Goal: Information Seeking & Learning: Learn about a topic

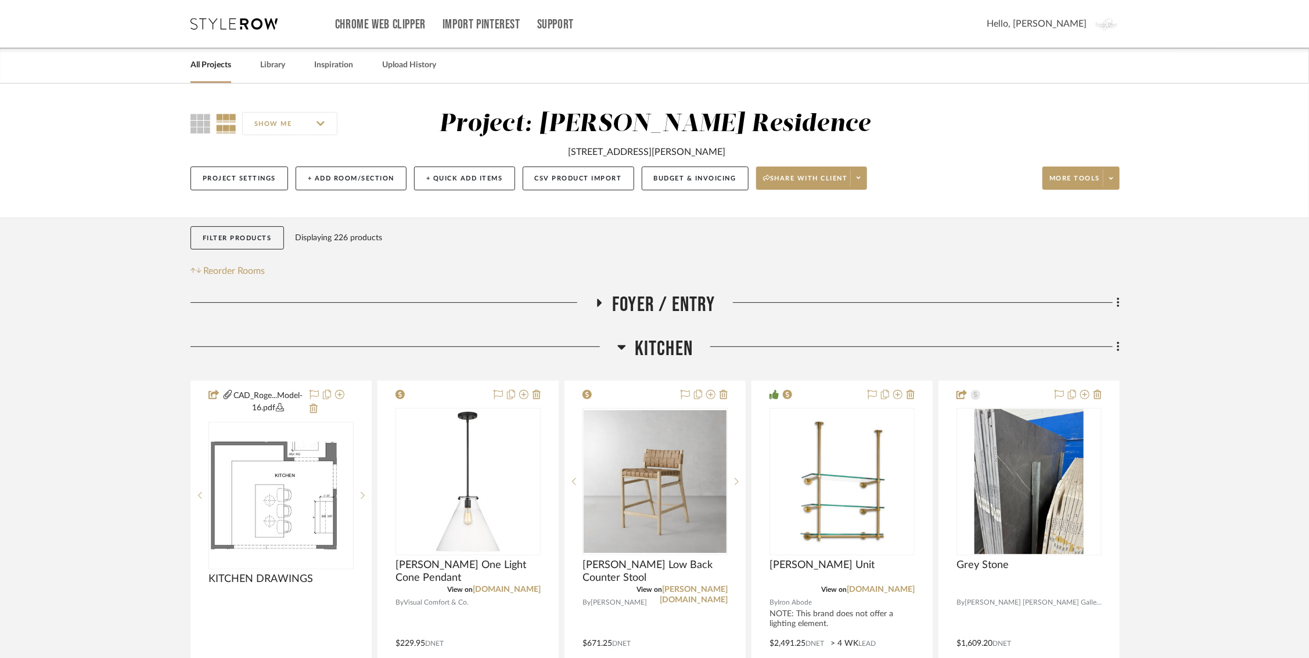
click at [626, 345] on h3 "Kitchen" at bounding box center [654, 349] width 75 height 25
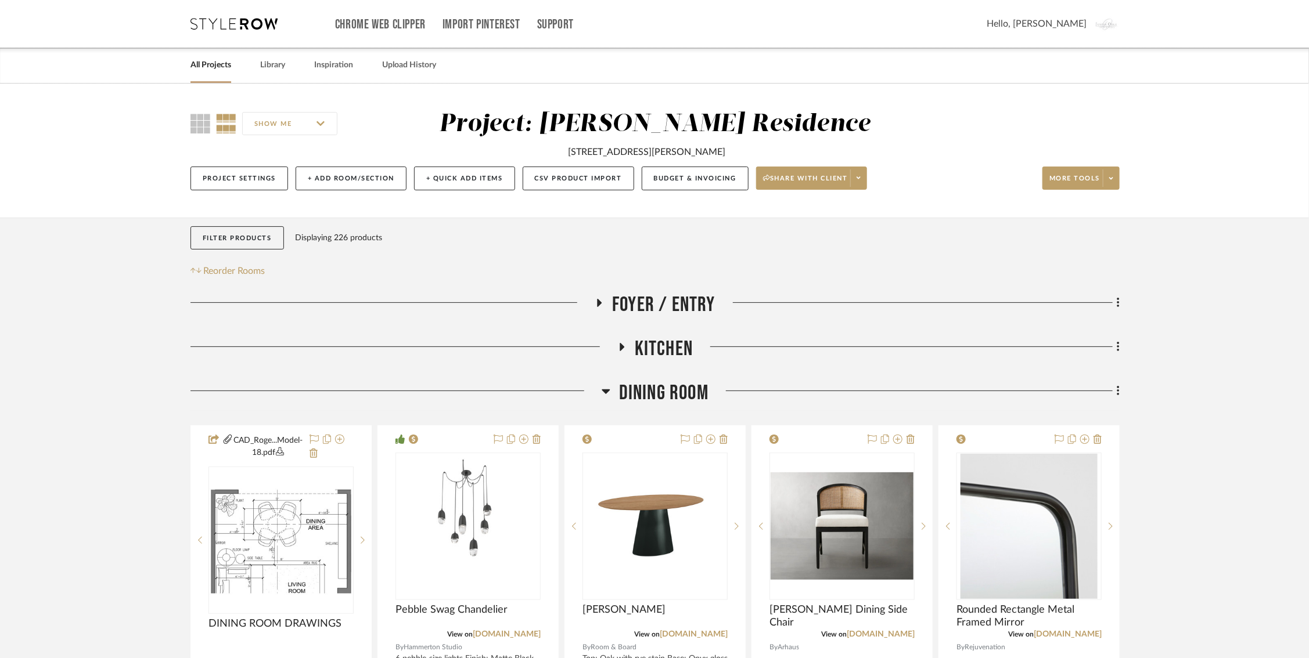
click at [604, 387] on icon at bounding box center [605, 391] width 9 height 14
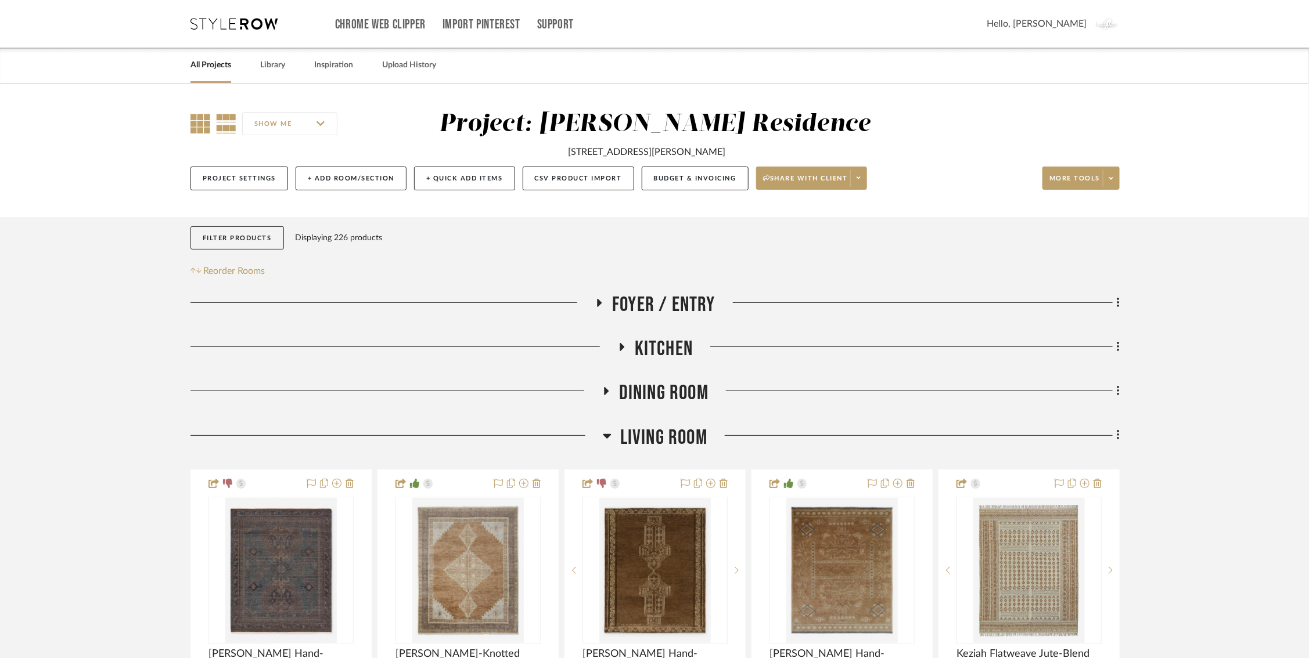
click at [200, 125] on icon at bounding box center [200, 124] width 20 height 20
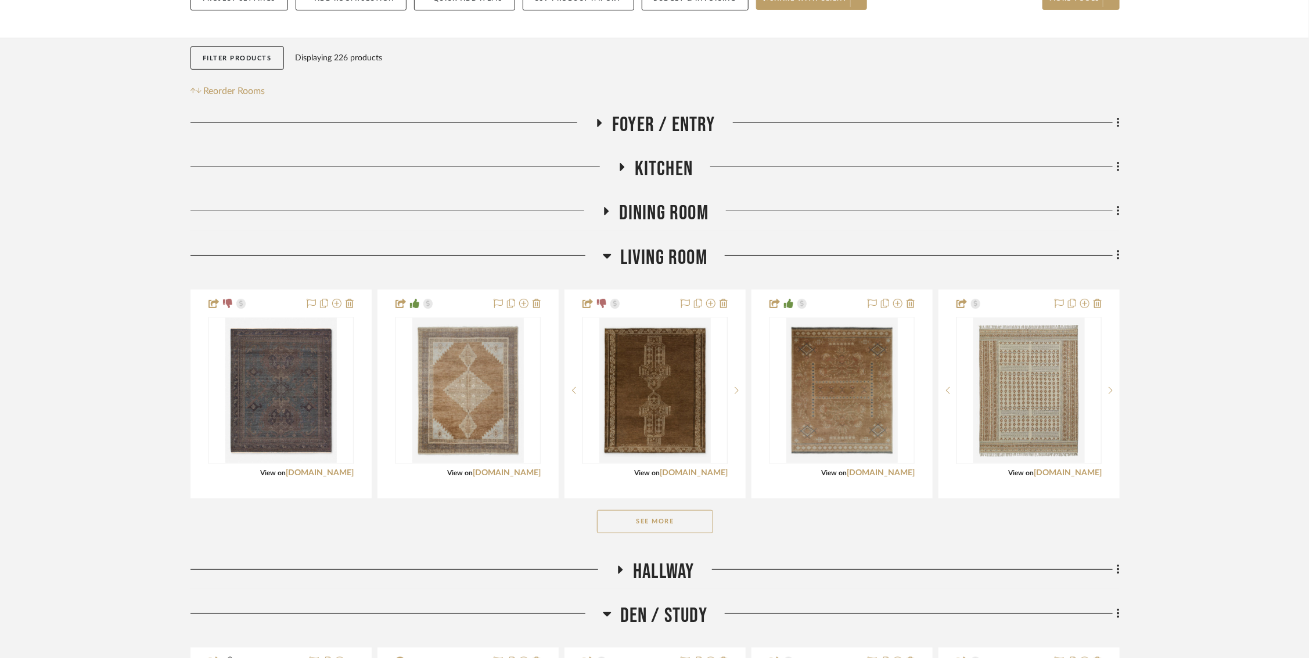
scroll to position [278, 0]
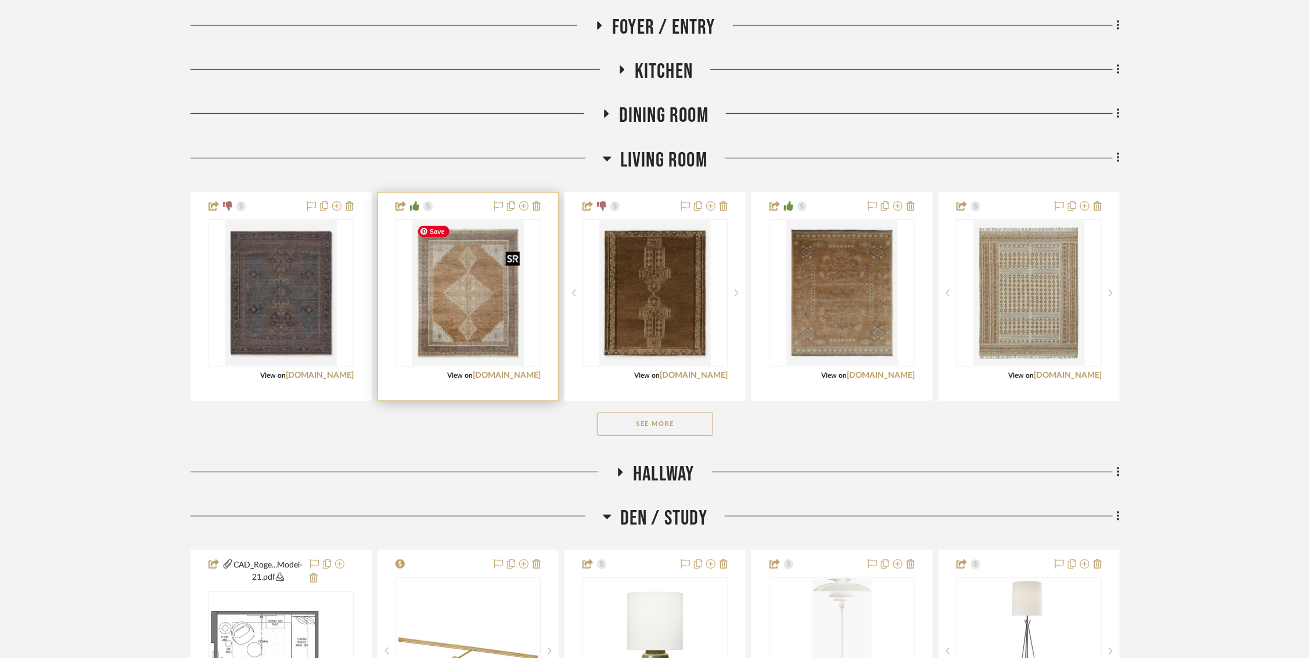
click at [470, 286] on img "0" at bounding box center [467, 293] width 111 height 145
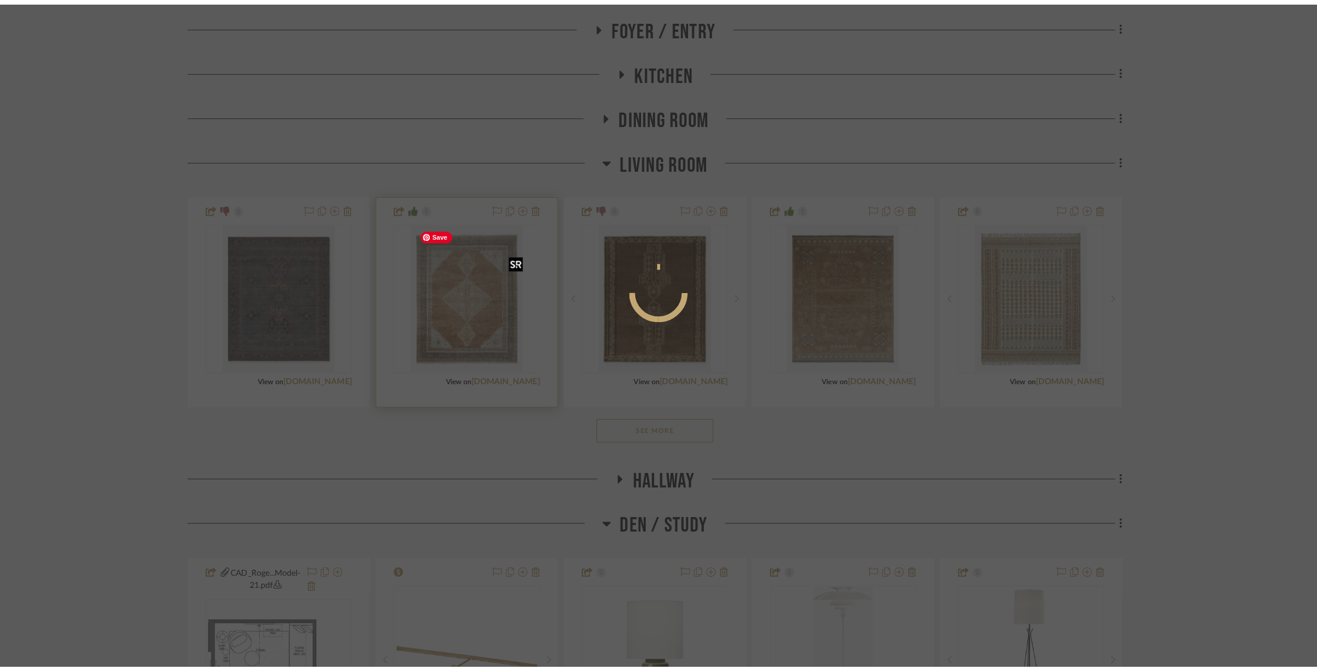
scroll to position [0, 0]
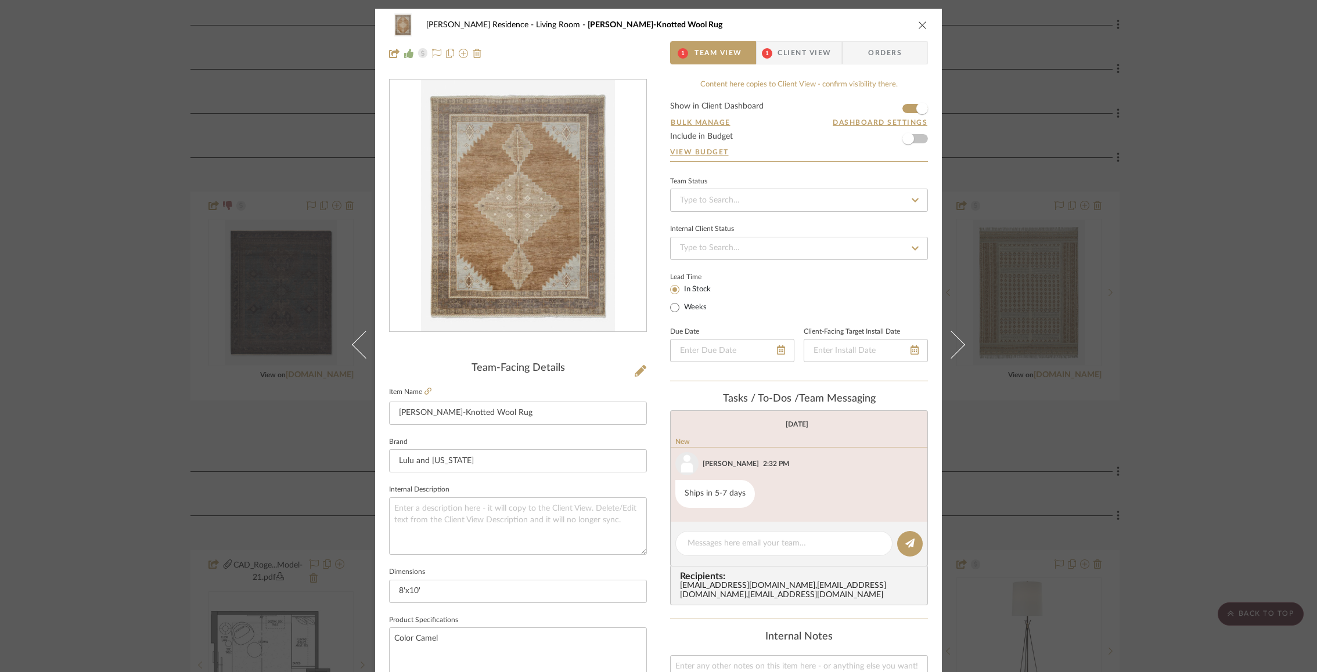
click at [495, 226] on img "0" at bounding box center [518, 206] width 194 height 252
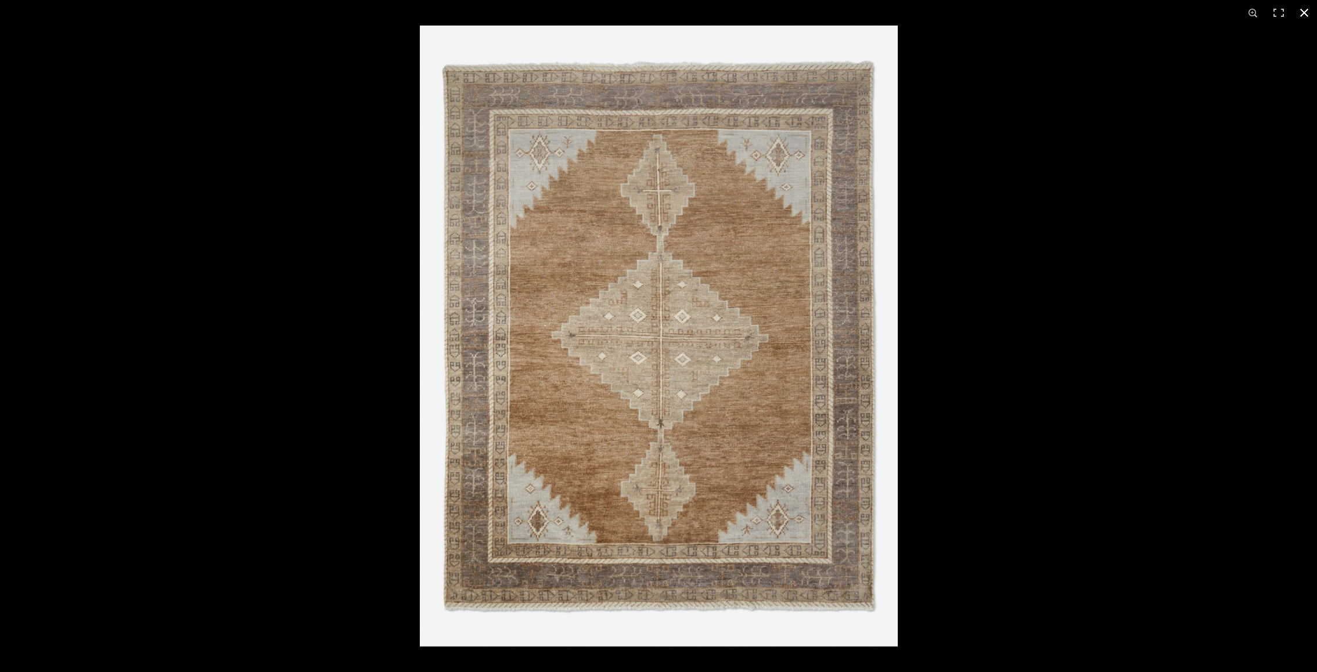
click at [1051, 315] on div at bounding box center [1078, 362] width 1317 height 672
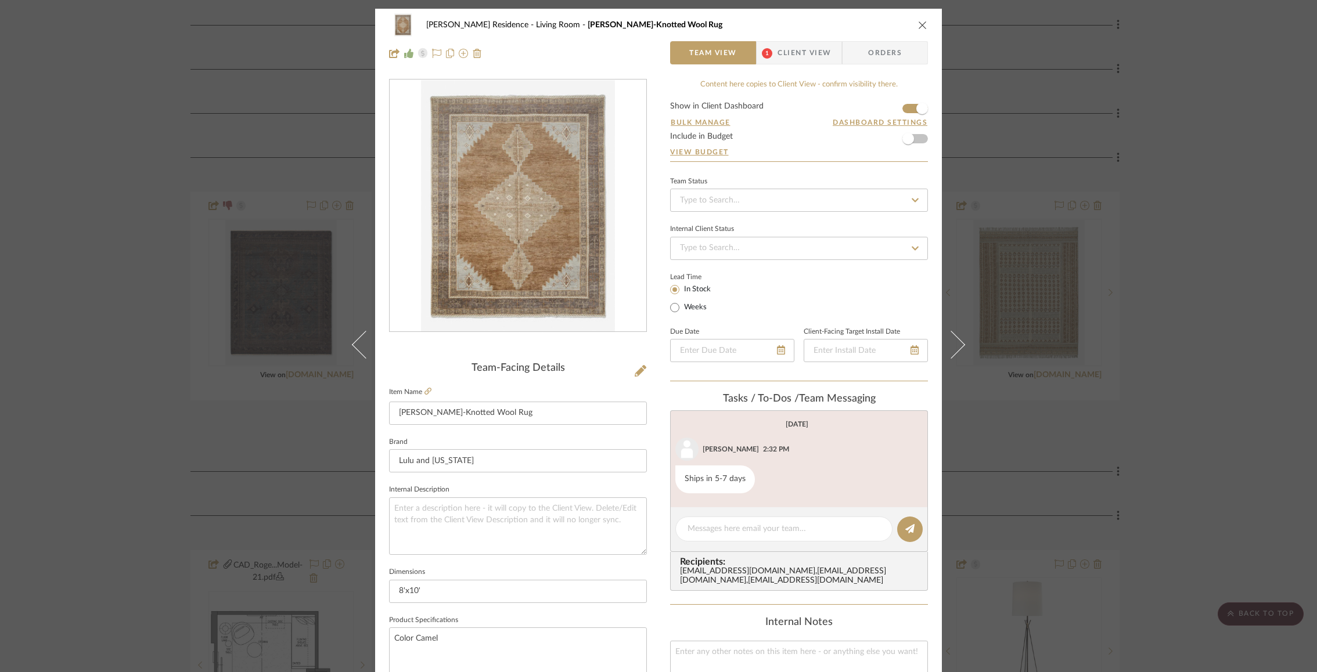
click at [1122, 77] on div "[PERSON_NAME] Residence Living Room [PERSON_NAME] Hand-Knotted Wool Rug Team Vi…" at bounding box center [658, 336] width 1317 height 672
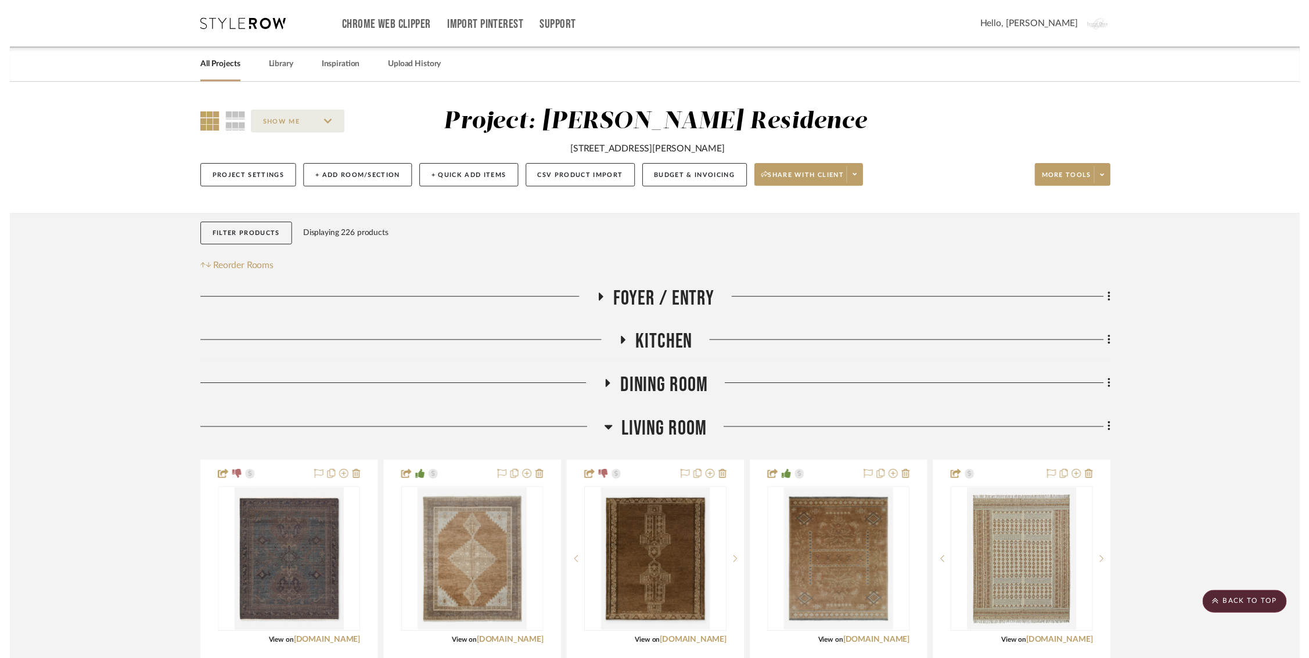
scroll to position [278, 0]
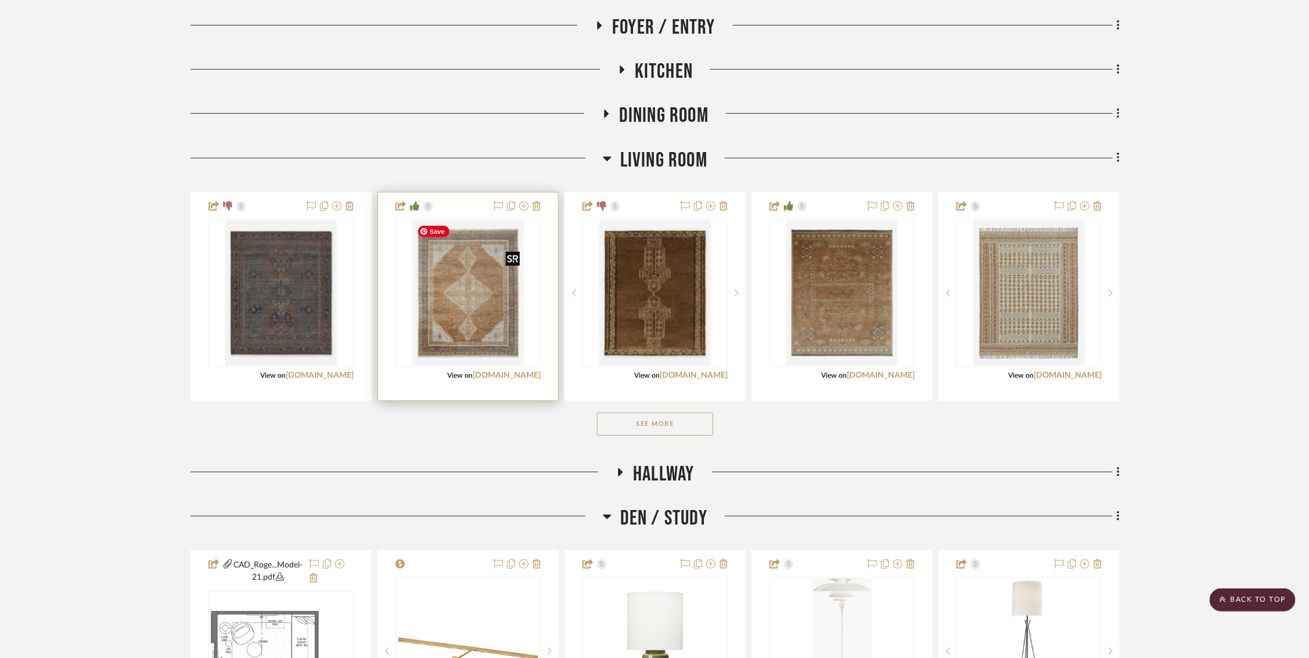
click at [456, 285] on img "0" at bounding box center [467, 293] width 111 height 145
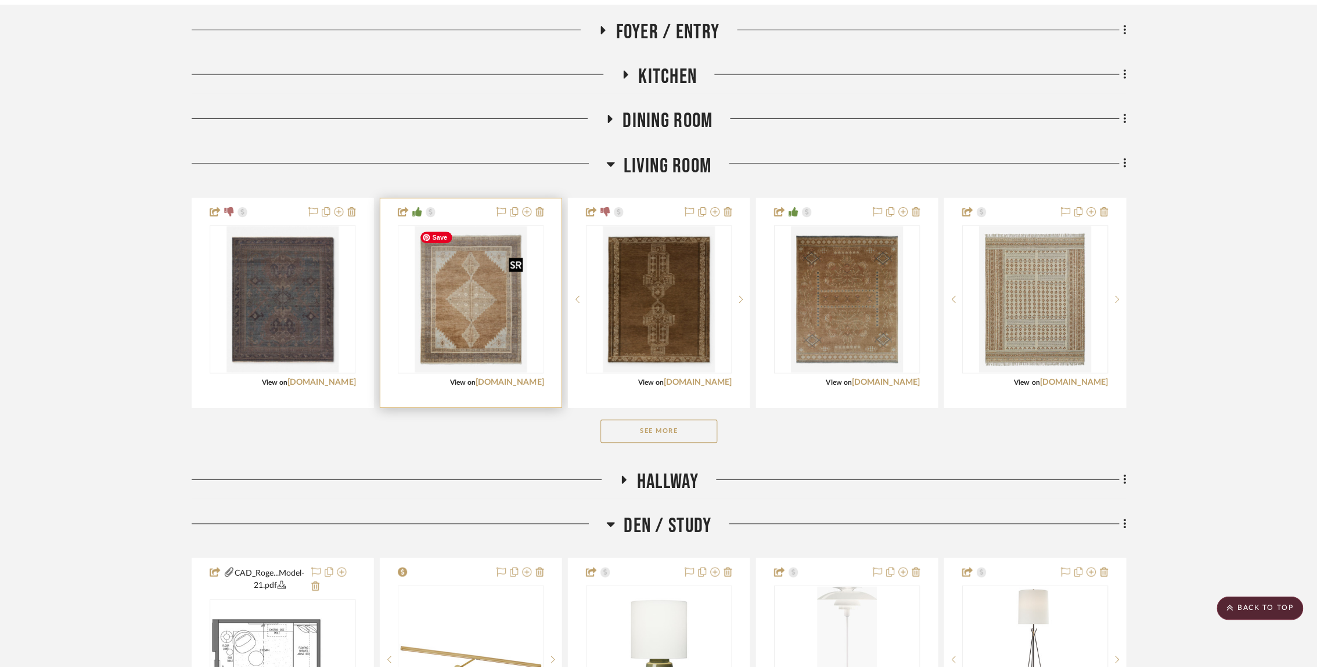
scroll to position [0, 0]
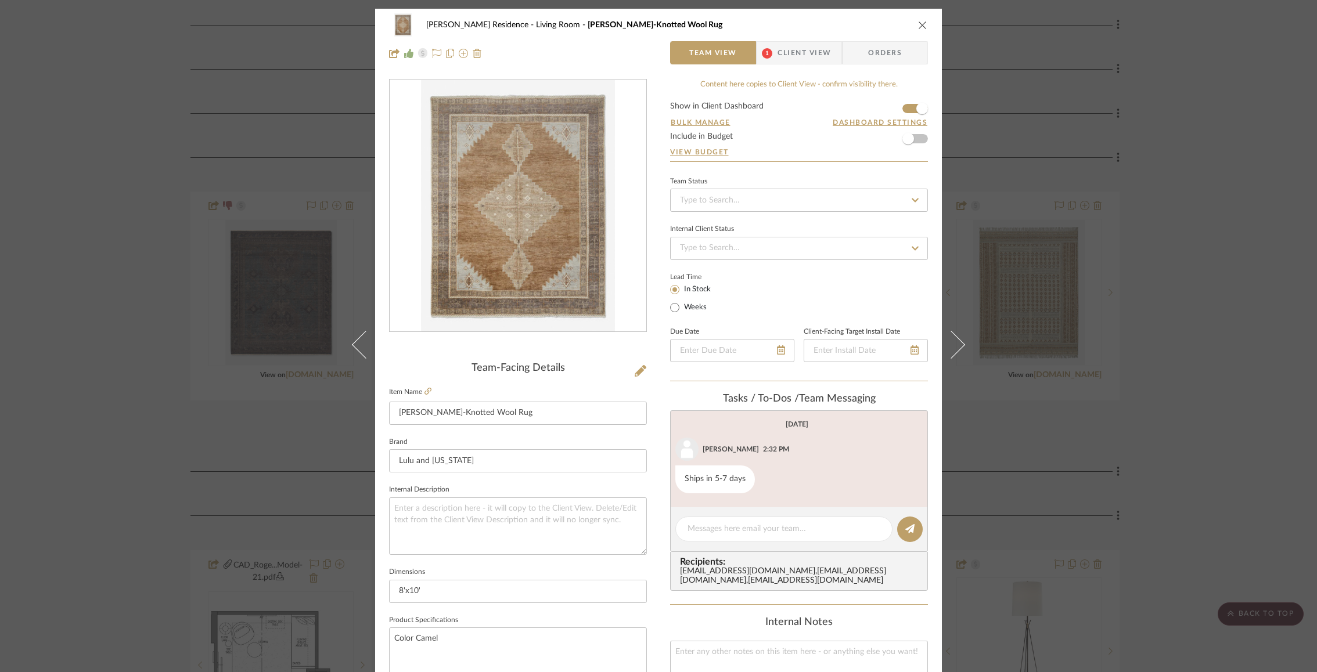
click at [483, 228] on img "0" at bounding box center [518, 206] width 194 height 252
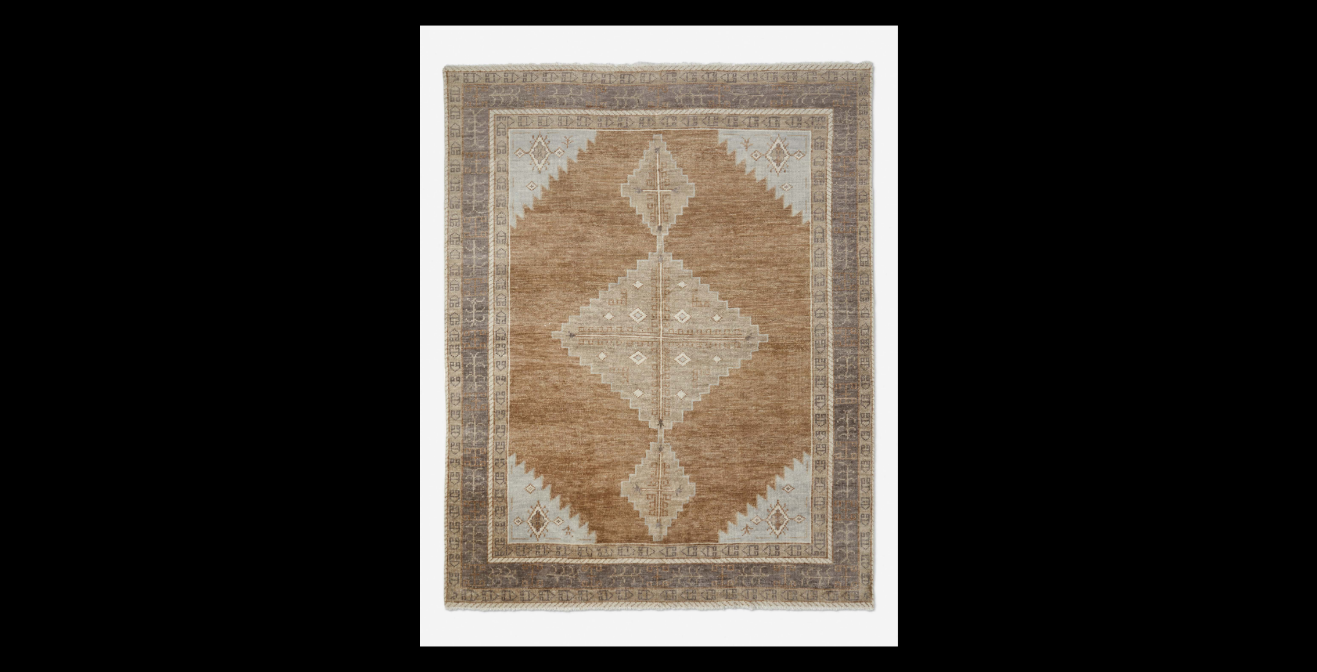
click at [1188, 280] on div at bounding box center [1078, 362] width 1317 height 672
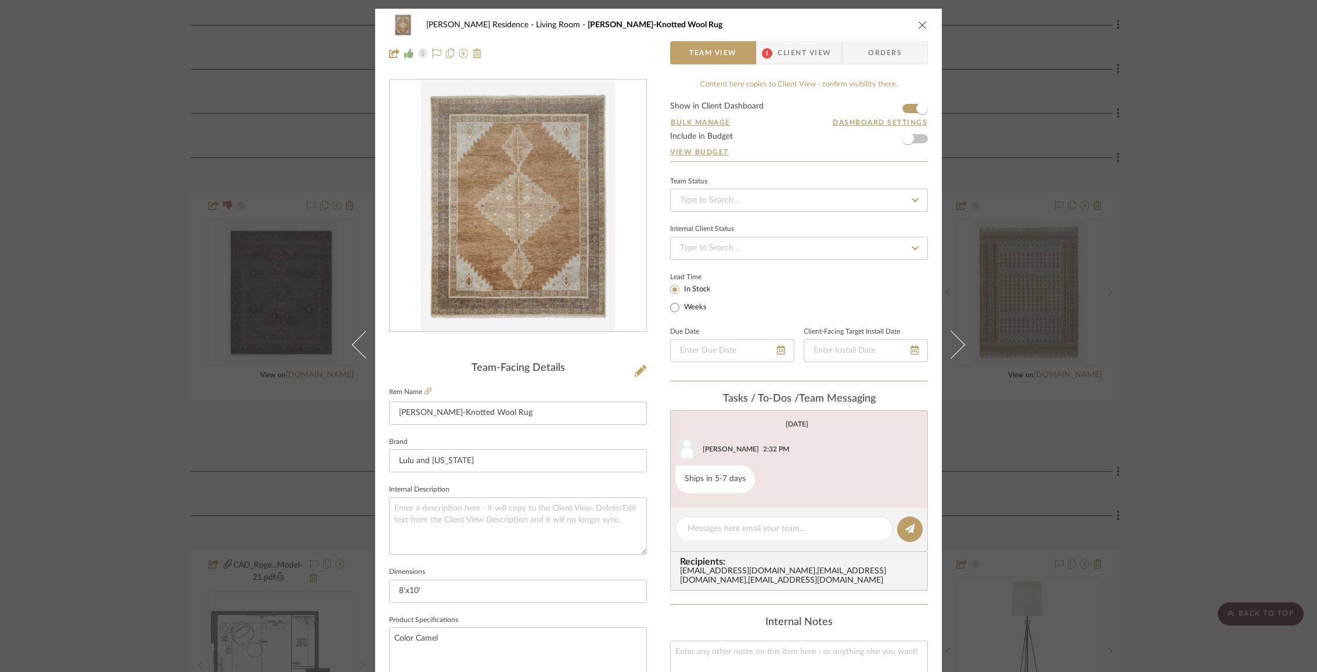
click at [1113, 271] on div "[PERSON_NAME] Residence Living Room [PERSON_NAME] Hand-Knotted Wool Rug Team Vi…" at bounding box center [658, 336] width 1317 height 672
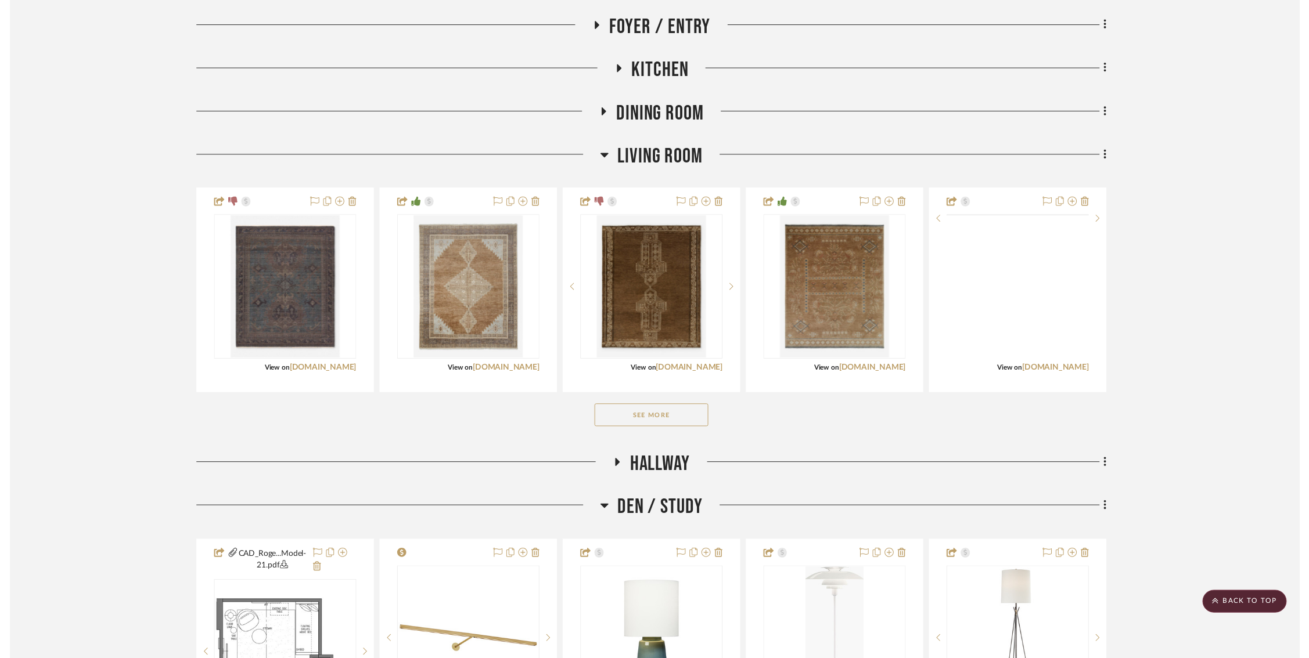
scroll to position [278, 0]
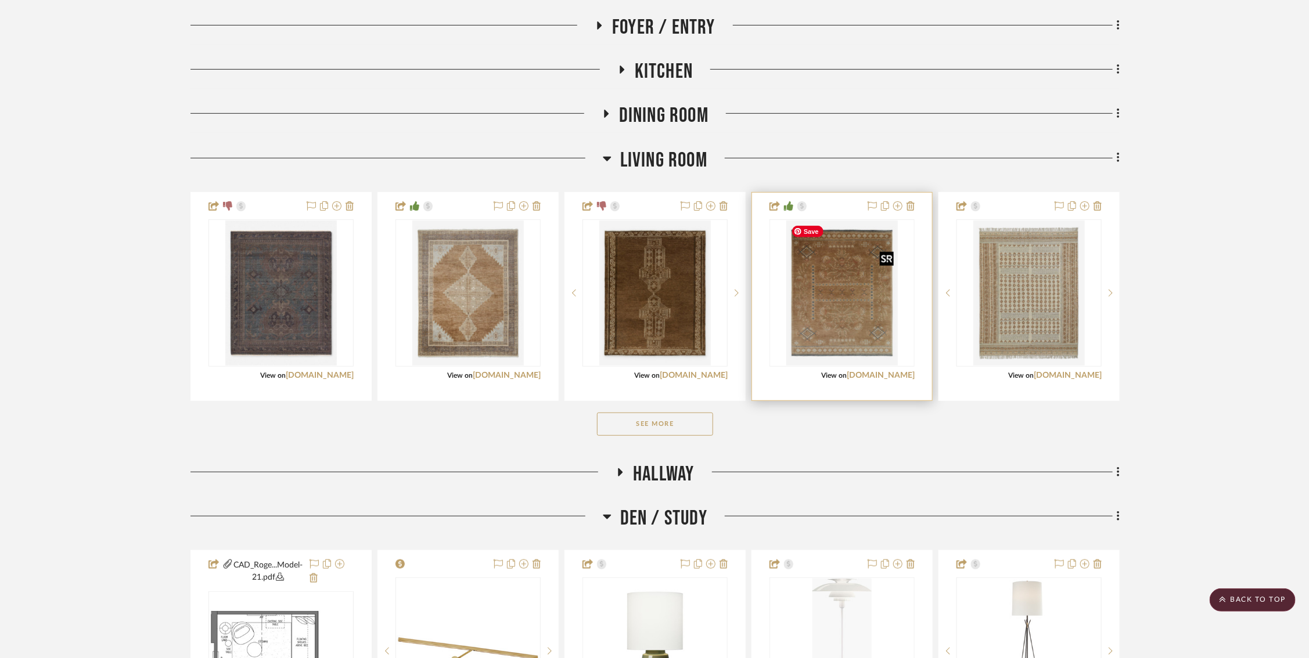
click at [855, 288] on img "0" at bounding box center [841, 293] width 111 height 145
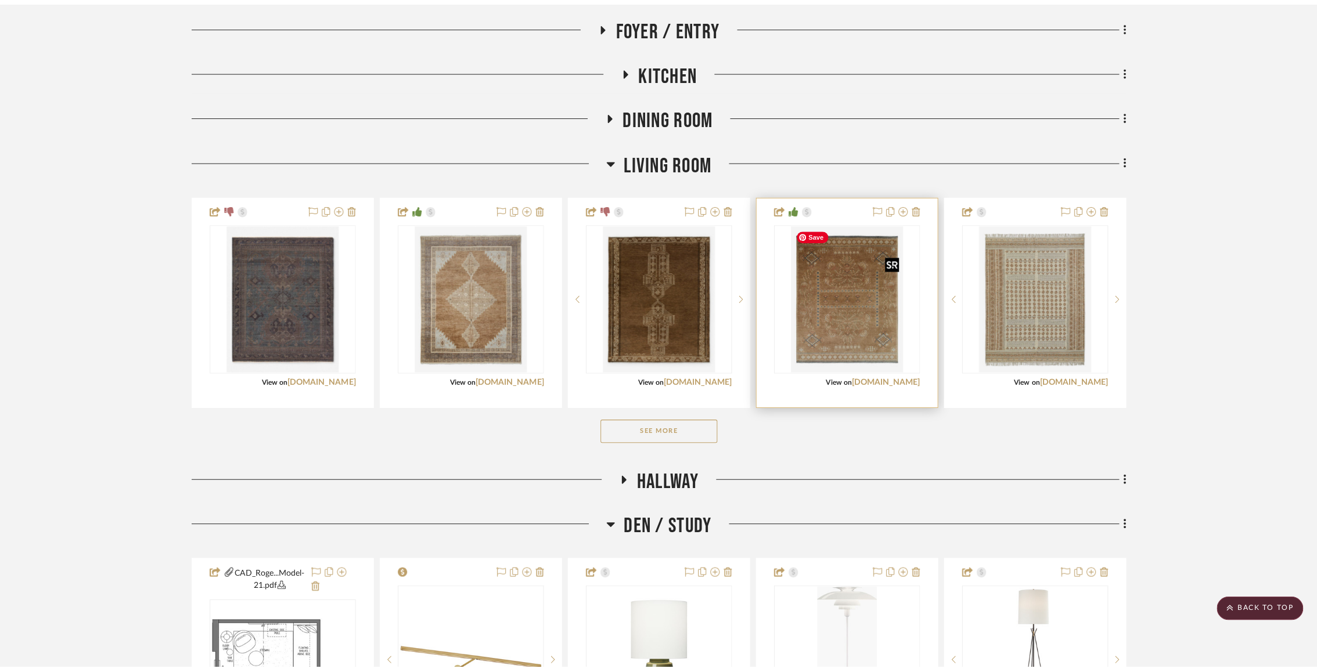
scroll to position [0, 0]
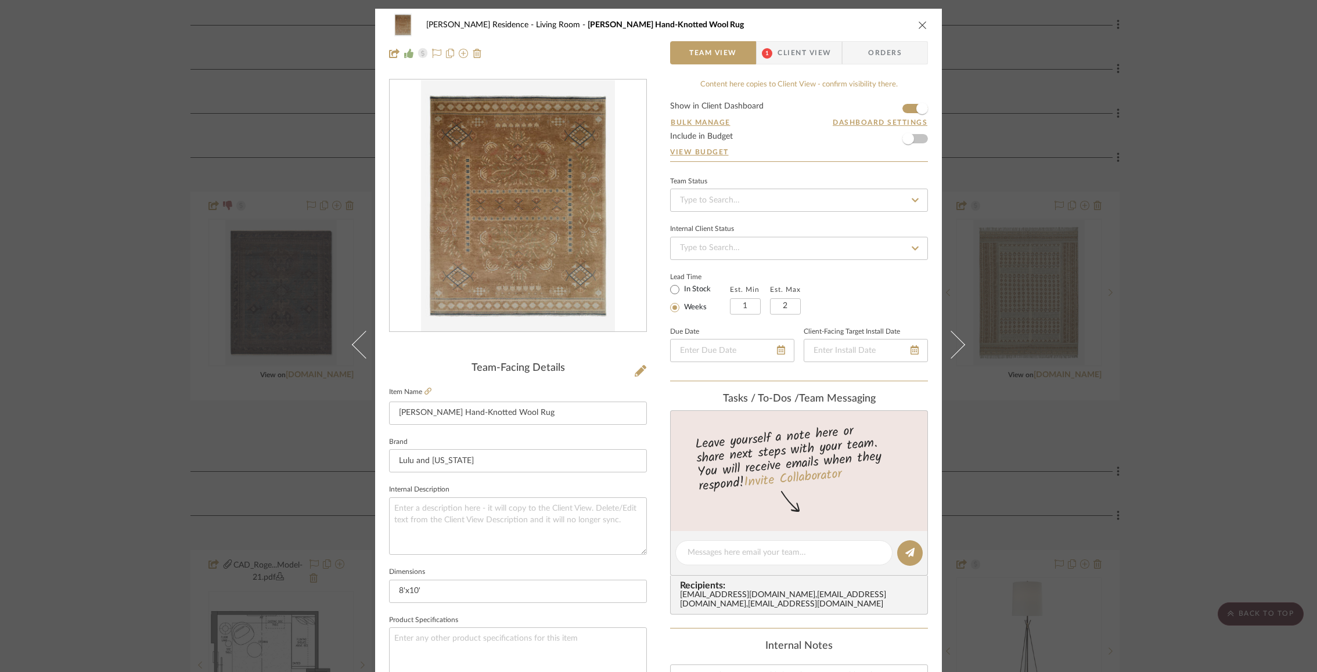
click at [567, 239] on img "0" at bounding box center [518, 206] width 194 height 252
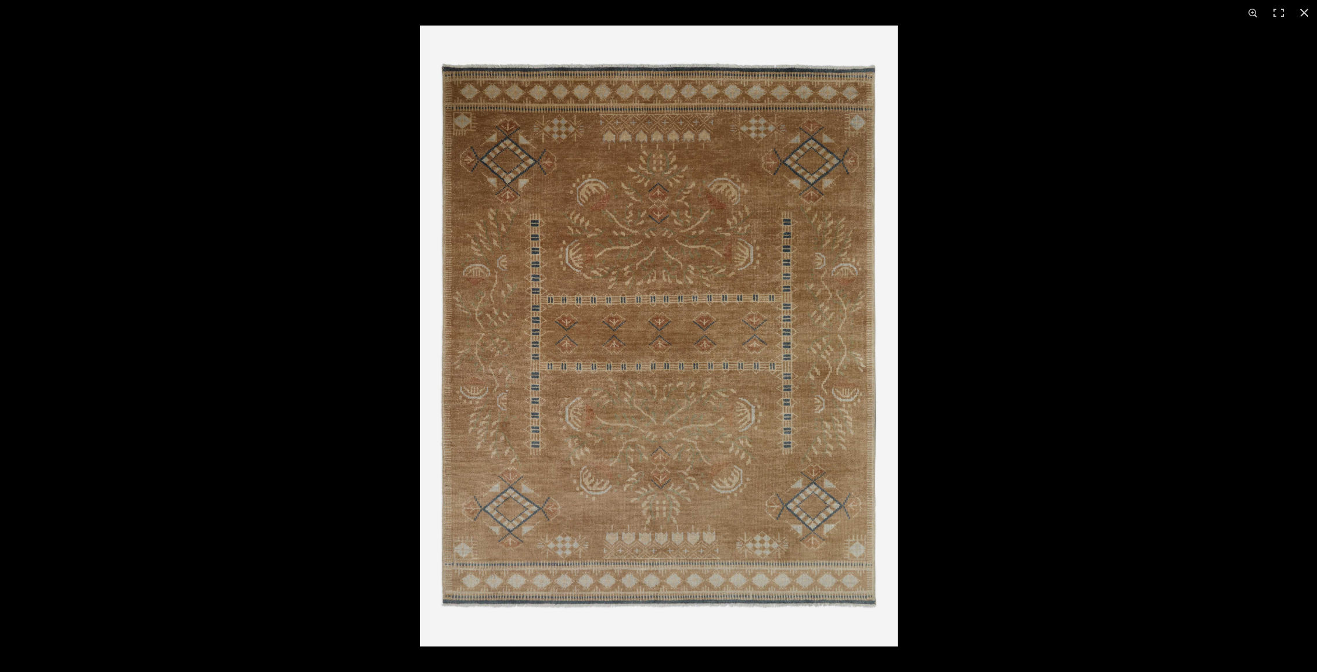
click at [744, 303] on img at bounding box center [659, 336] width 478 height 621
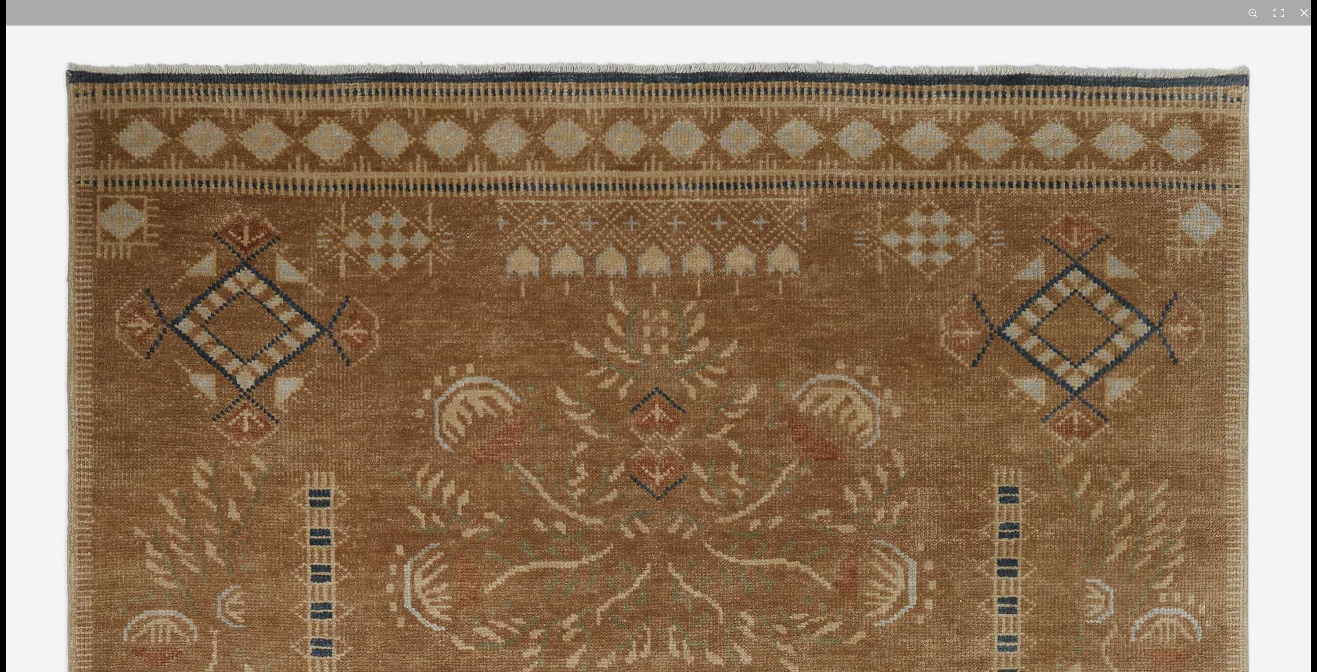
click at [1307, 13] on button at bounding box center [1304, 13] width 26 height 26
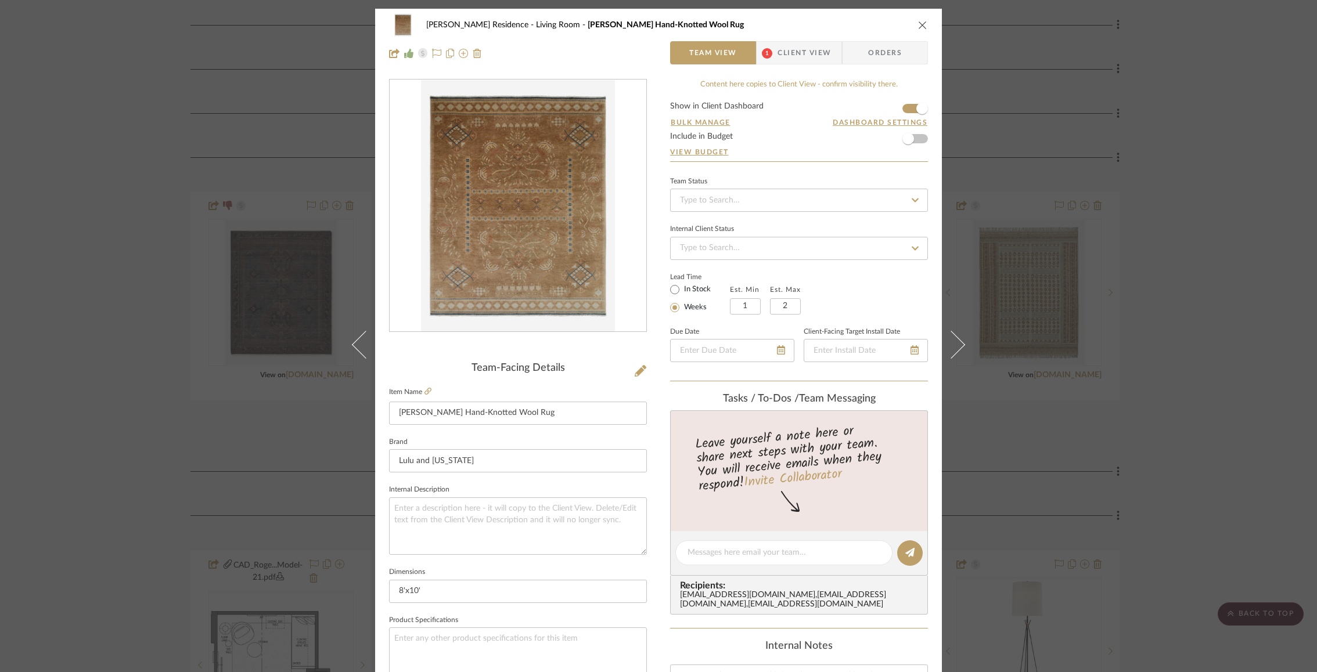
click at [142, 322] on div "[PERSON_NAME] Residence Living Room [PERSON_NAME] Hand-Knotted Wool Rug Team Vi…" at bounding box center [658, 336] width 1317 height 672
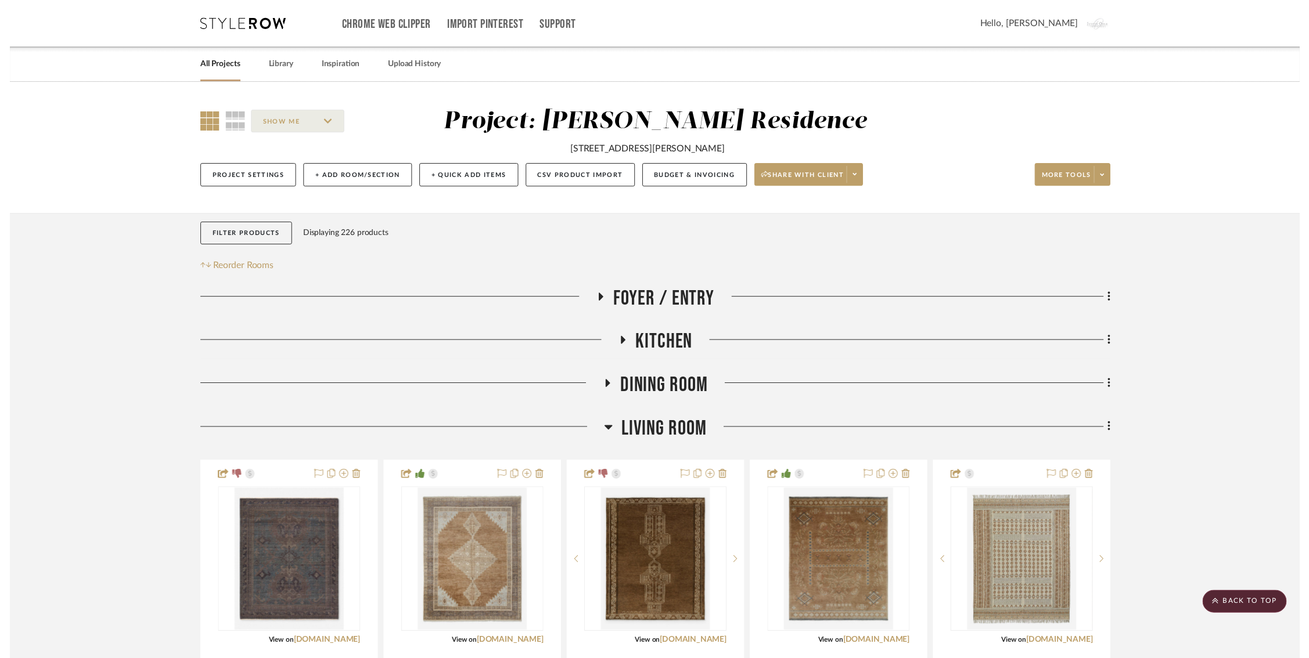
scroll to position [278, 0]
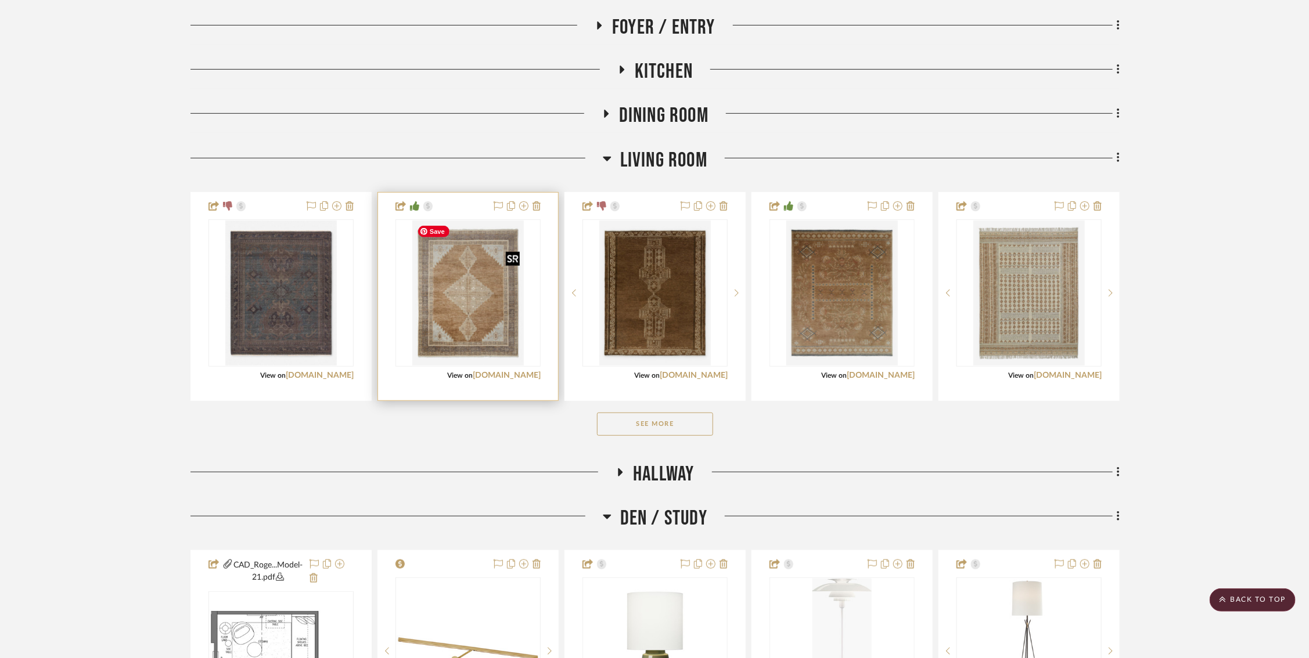
click at [447, 290] on img "0" at bounding box center [467, 293] width 111 height 145
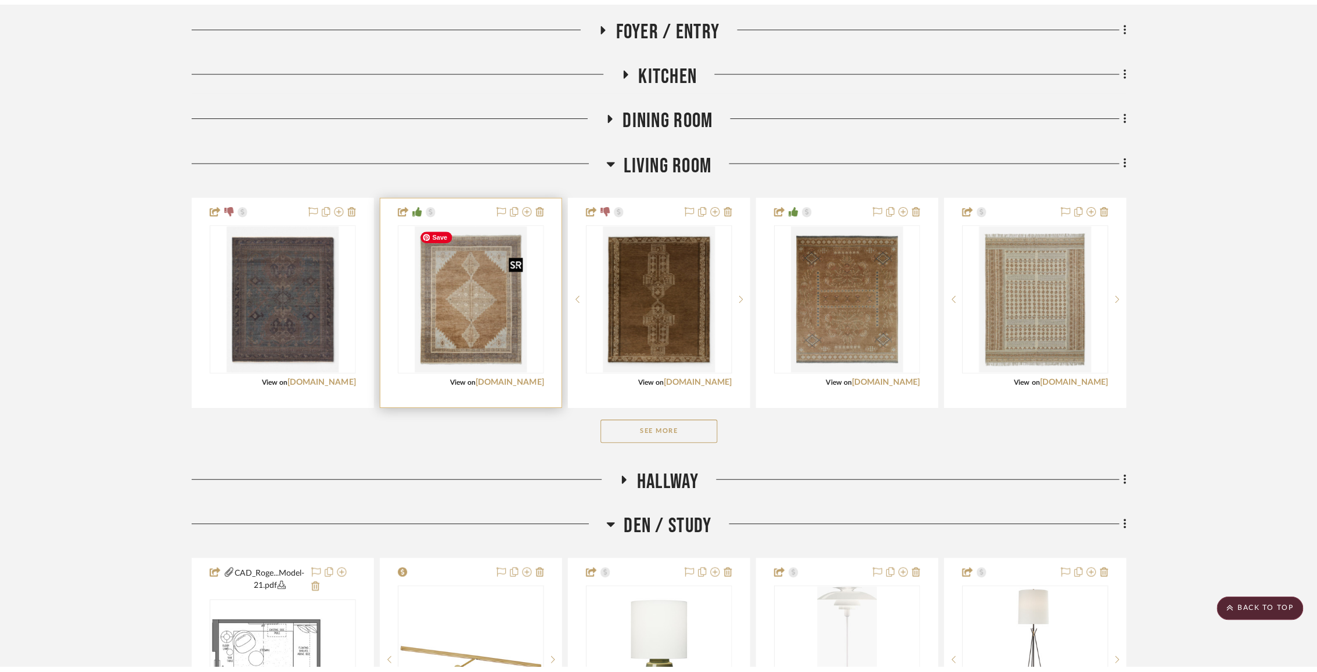
scroll to position [0, 0]
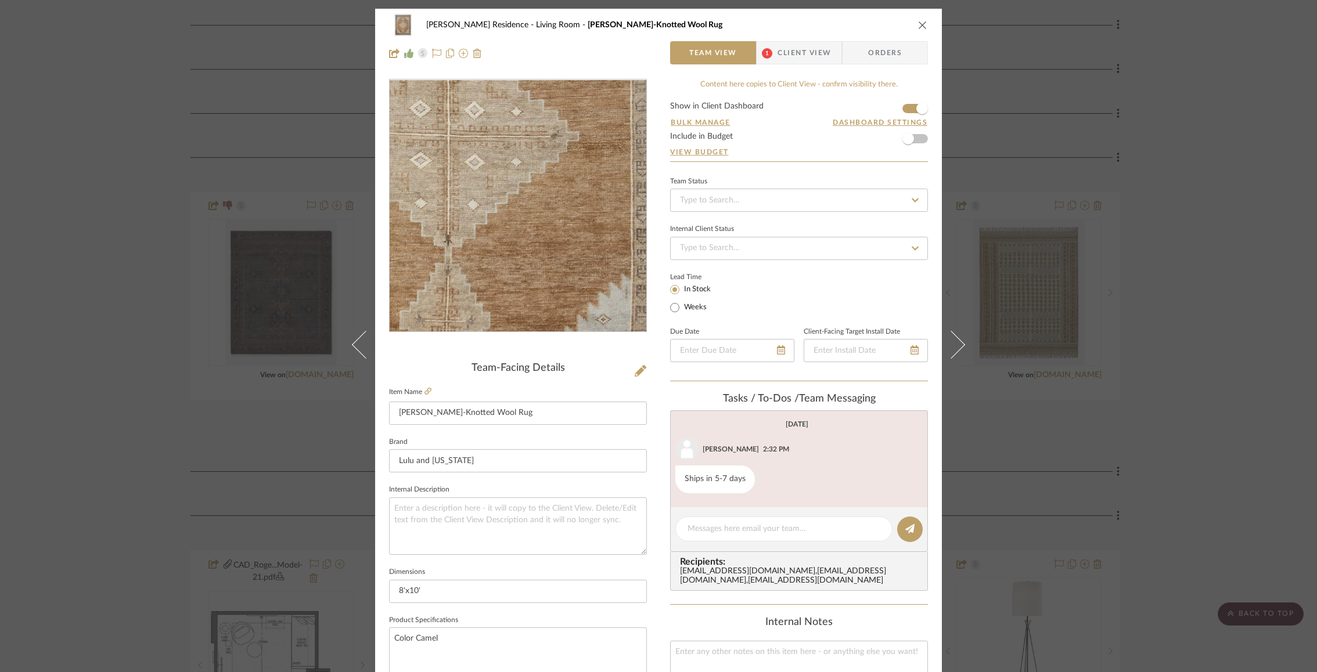
click at [536, 229] on img "0" at bounding box center [518, 206] width 194 height 252
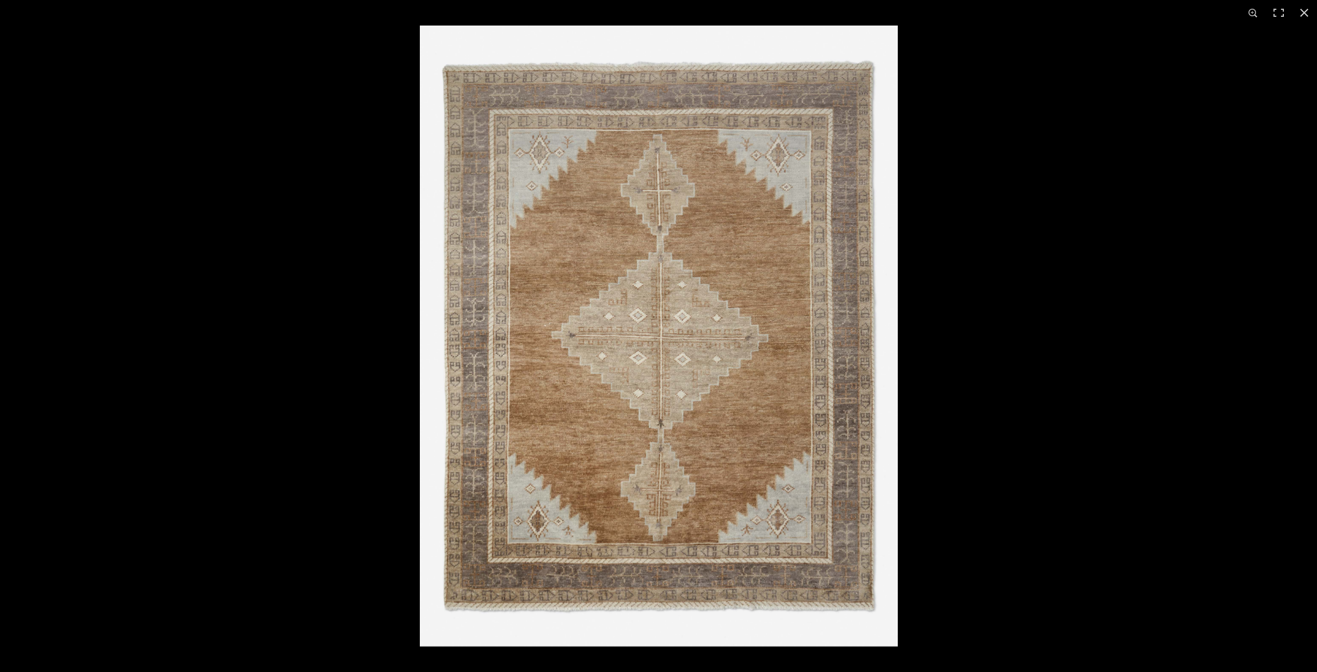
click at [691, 215] on img at bounding box center [659, 336] width 478 height 621
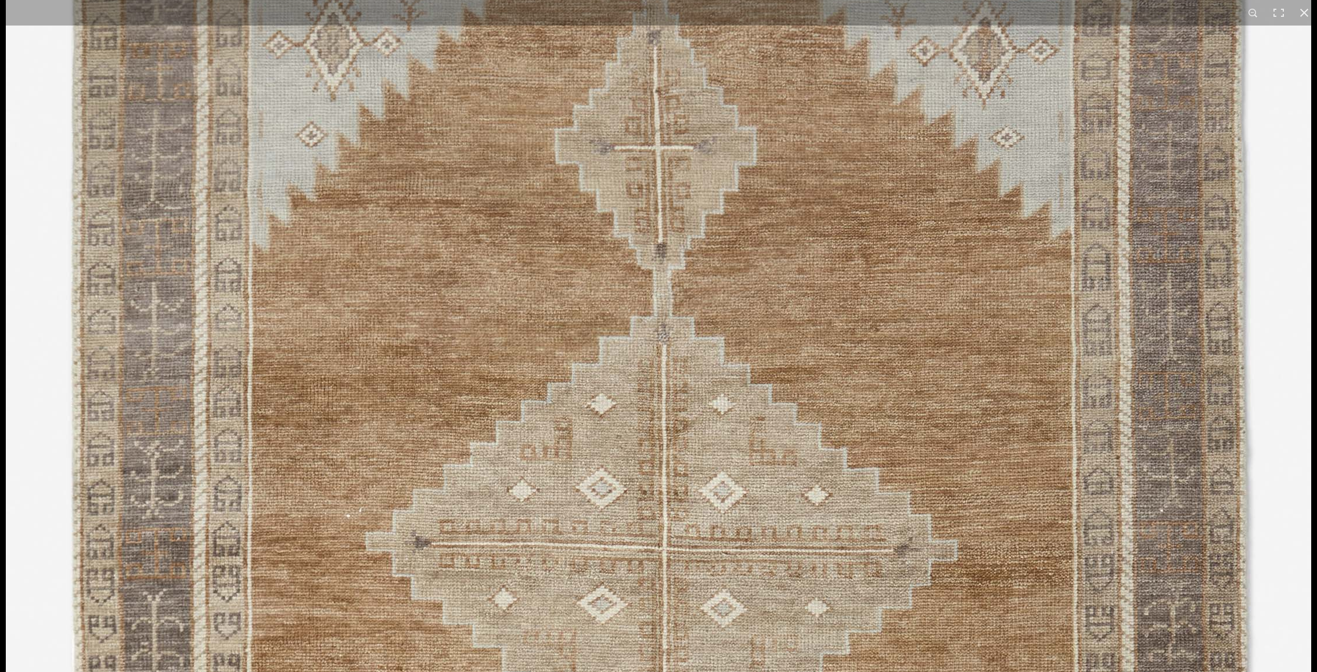
click at [767, 385] on img at bounding box center [658, 544] width 1305 height 1697
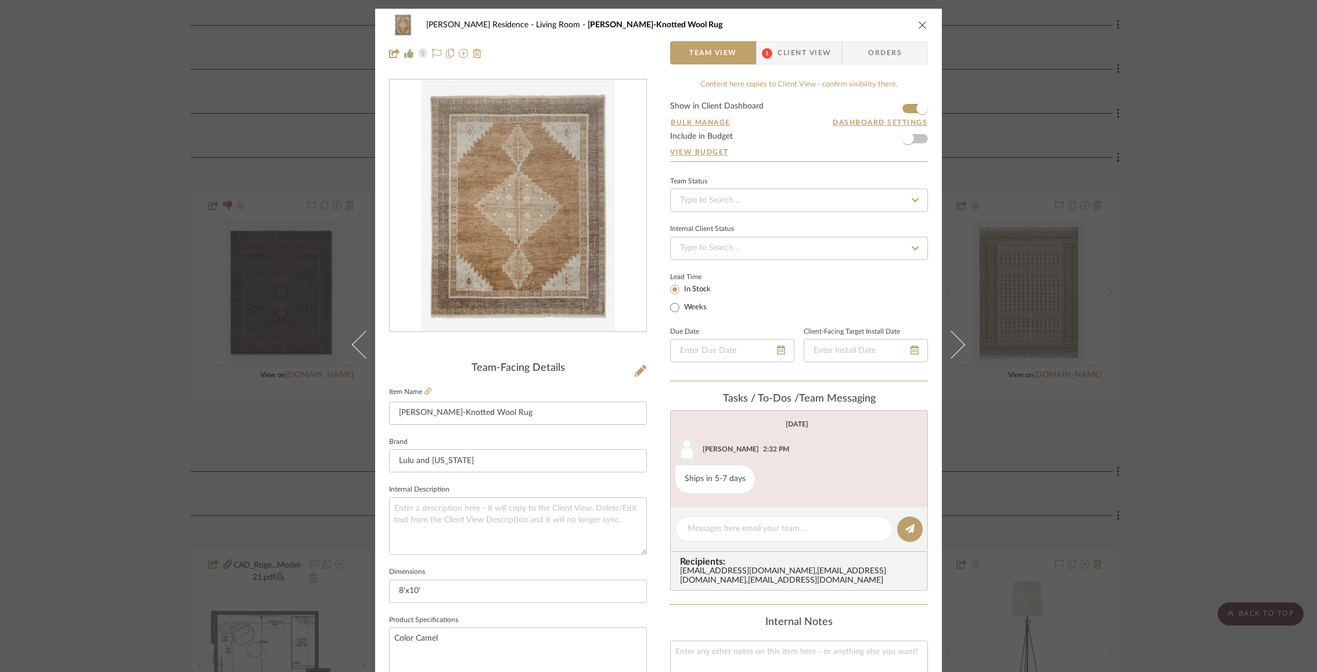
click at [1172, 365] on div "[PERSON_NAME] Residence Living Room [PERSON_NAME] Hand-Knotted Wool Rug Team Vi…" at bounding box center [658, 336] width 1317 height 672
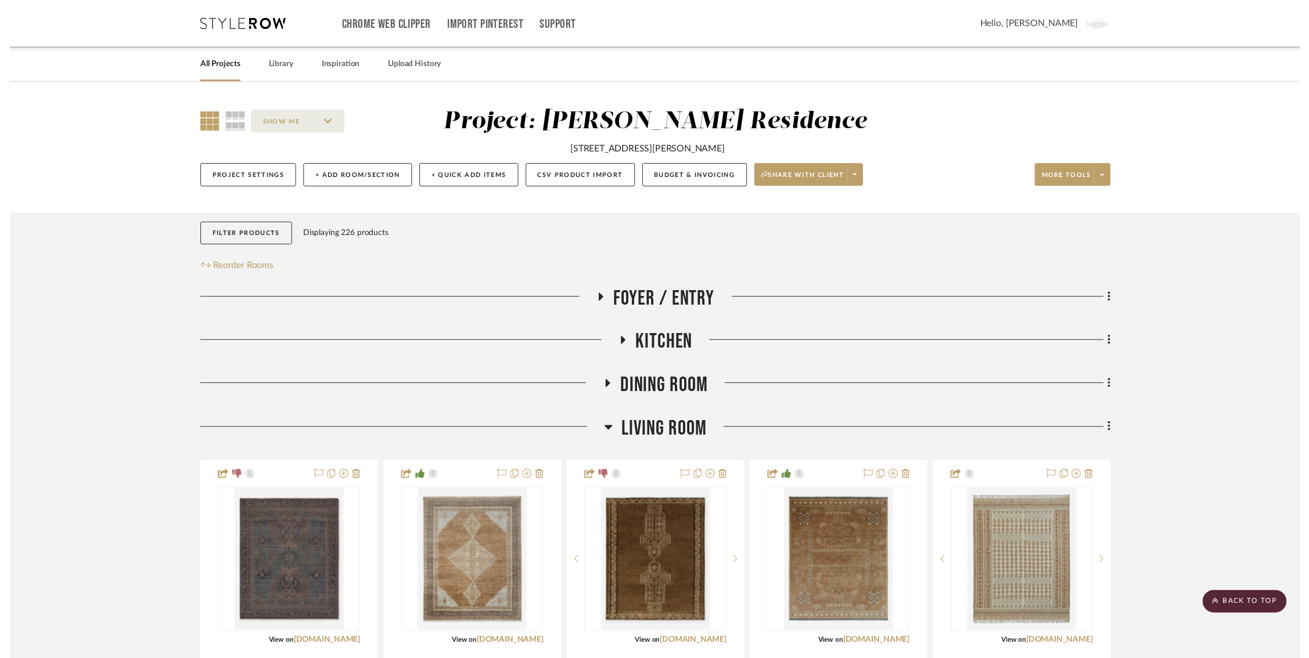
scroll to position [278, 0]
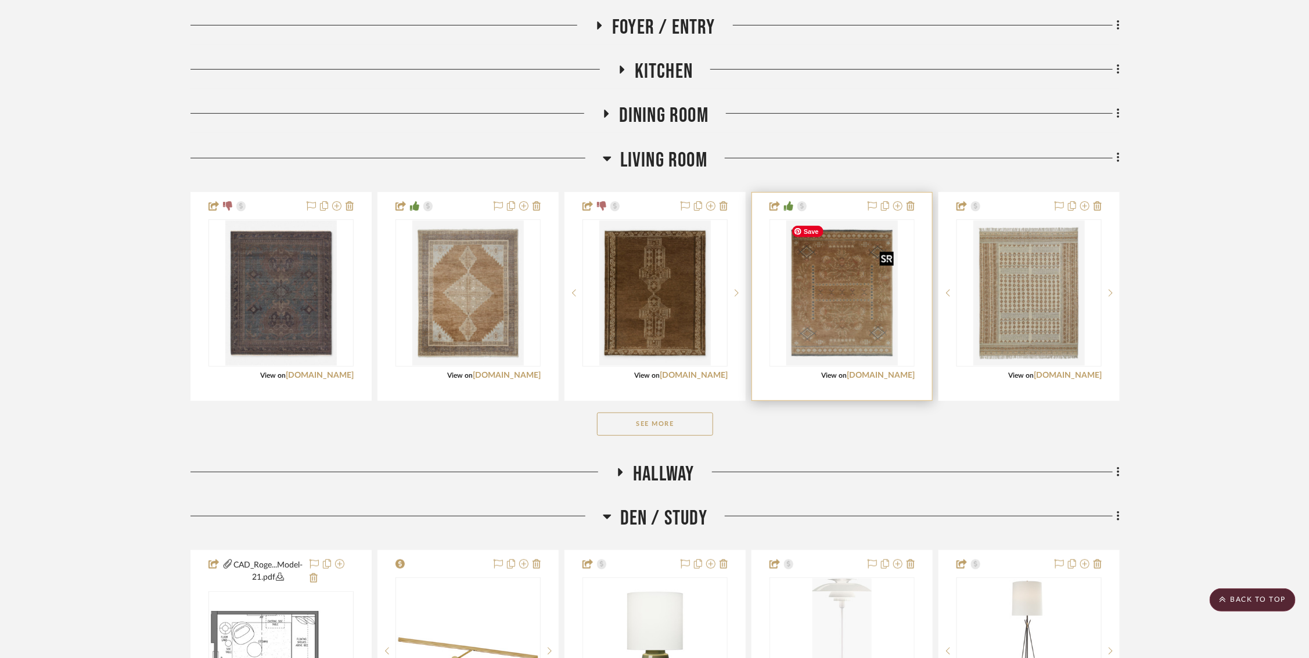
click at [825, 297] on img "0" at bounding box center [841, 293] width 111 height 145
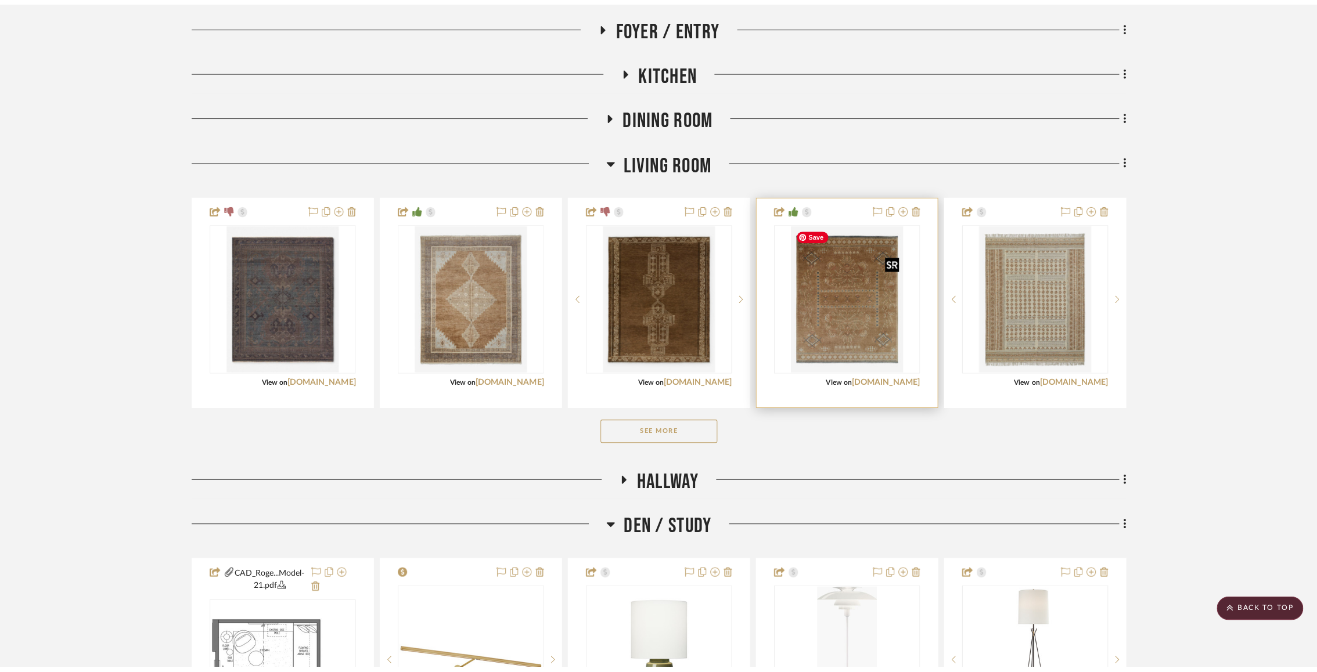
scroll to position [0, 0]
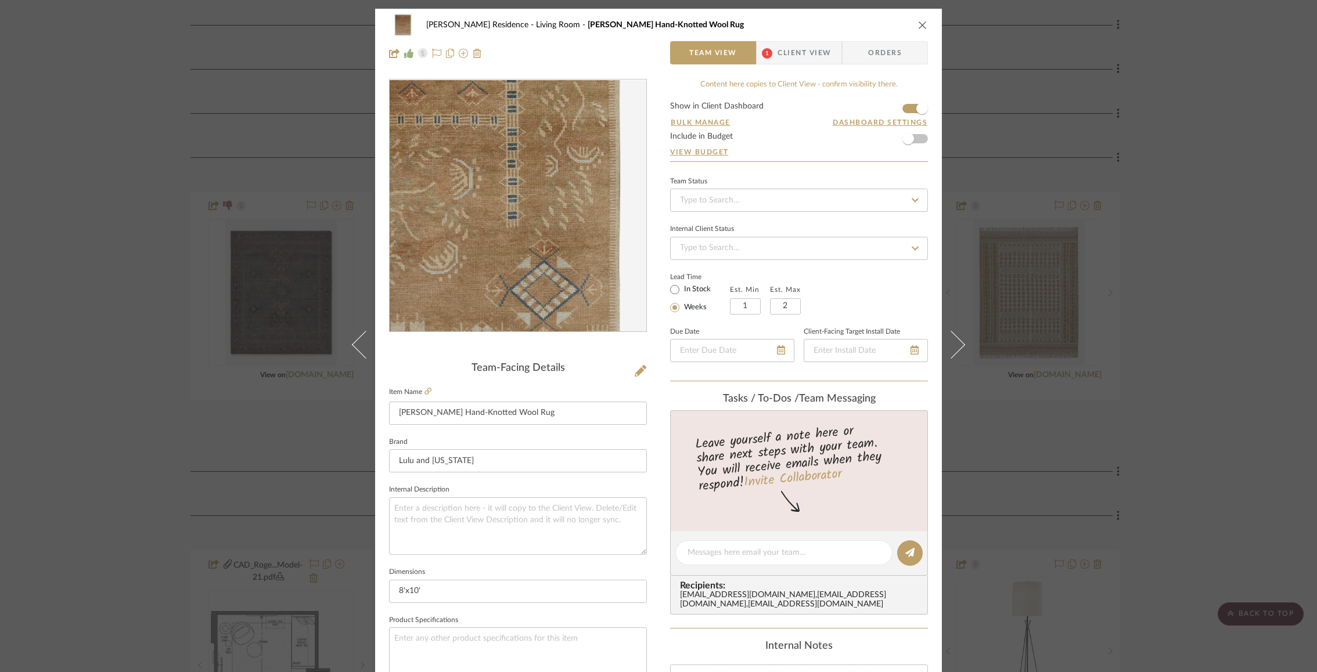
click at [604, 247] on img "0" at bounding box center [518, 206] width 194 height 252
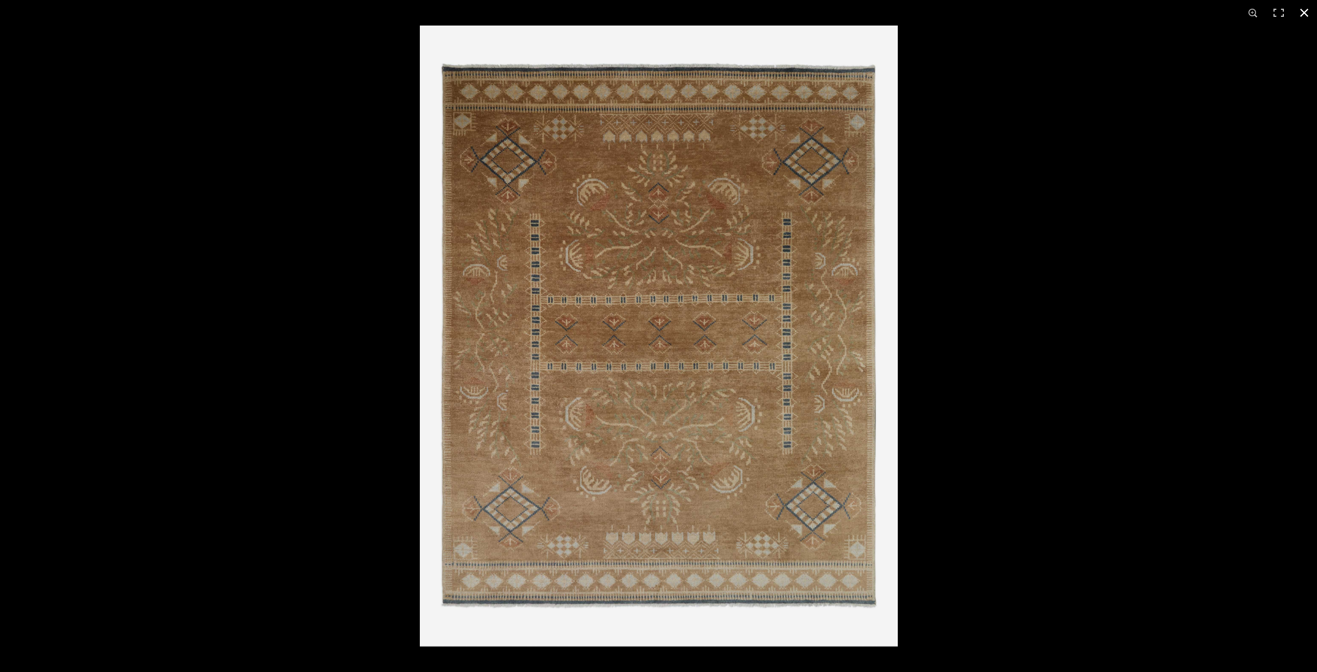
click at [1303, 13] on button at bounding box center [1304, 13] width 26 height 26
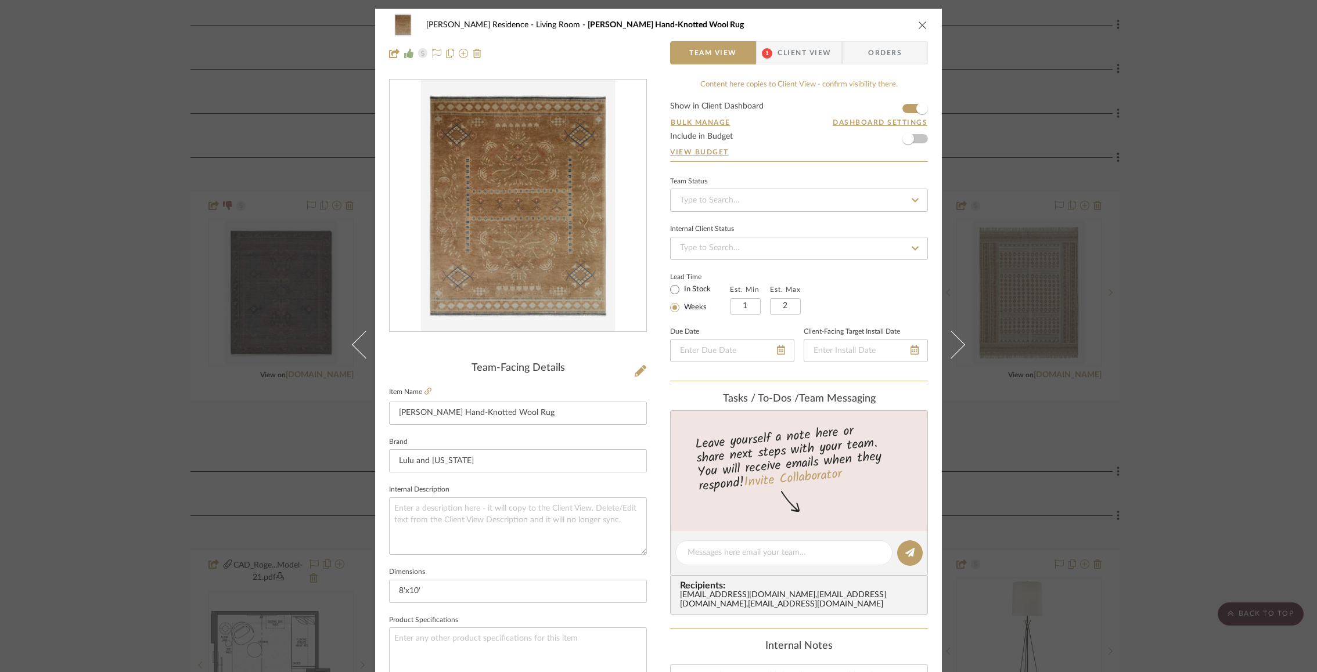
click at [1123, 239] on div "[PERSON_NAME] Residence Living Room [PERSON_NAME] Hand-Knotted Wool Rug Team Vi…" at bounding box center [658, 336] width 1317 height 672
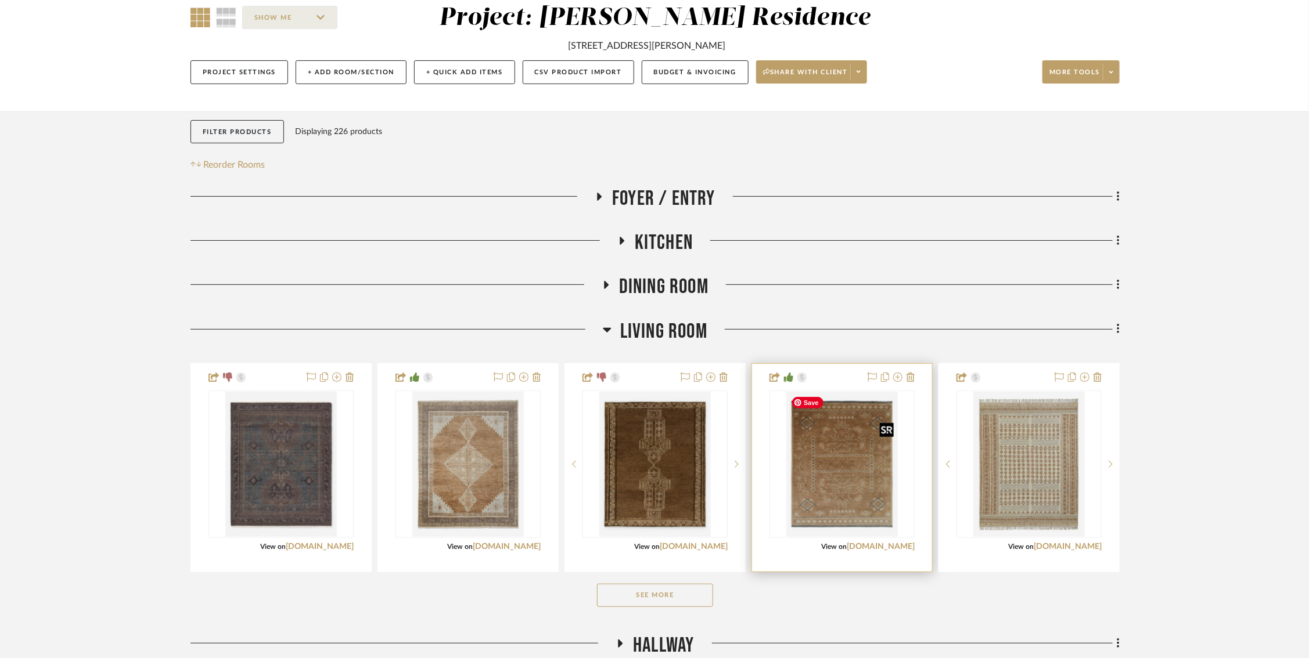
scroll to position [175, 0]
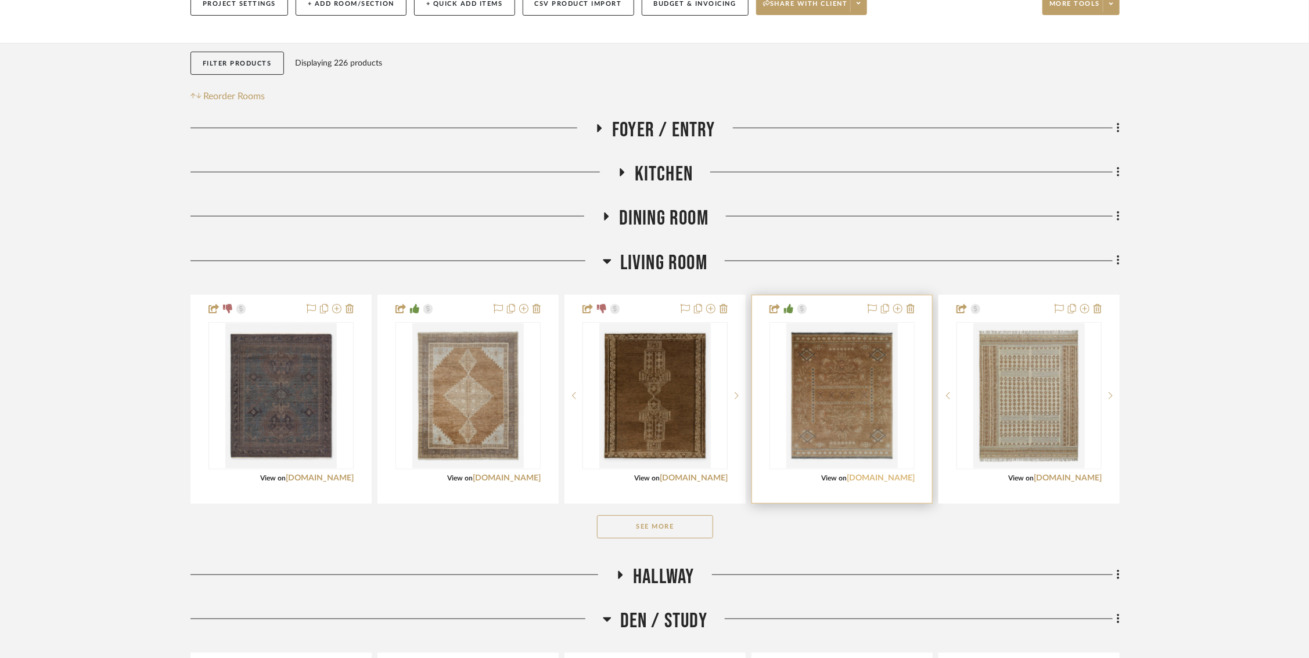
click at [860, 477] on link "[DOMAIN_NAME]" at bounding box center [881, 478] width 68 height 8
click at [601, 125] on icon at bounding box center [599, 128] width 14 height 9
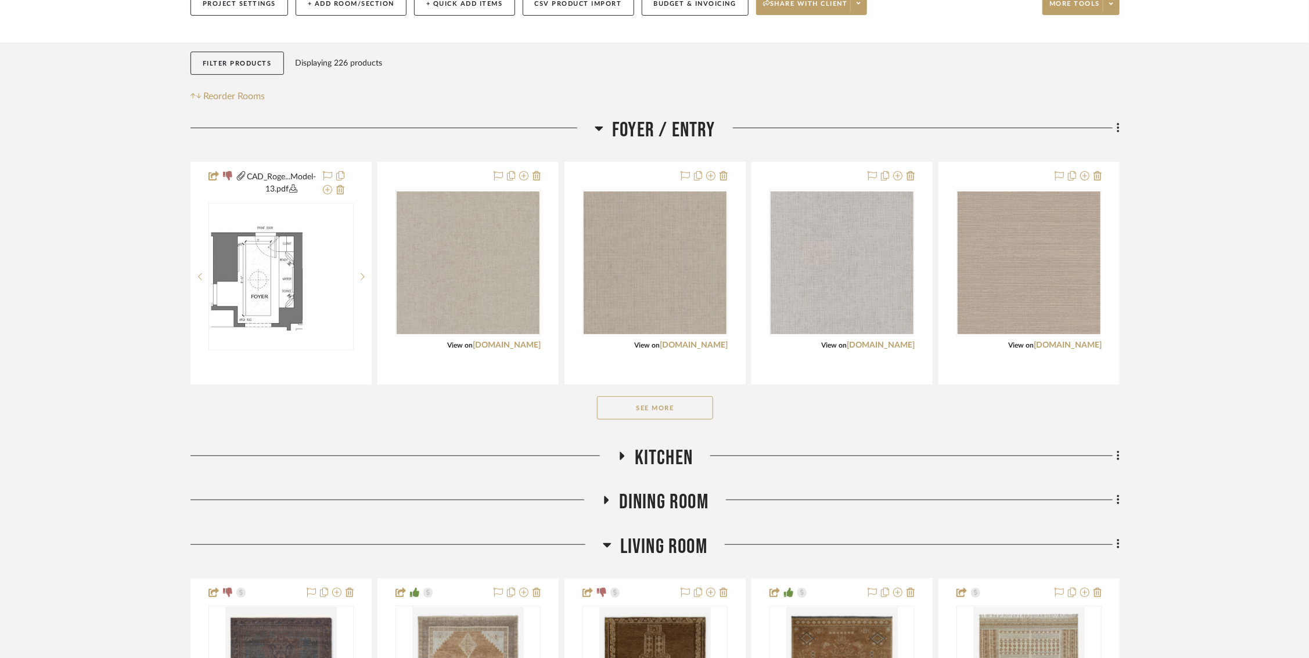
click at [649, 406] on button "See More" at bounding box center [655, 408] width 116 height 23
